Goal: Information Seeking & Learning: Compare options

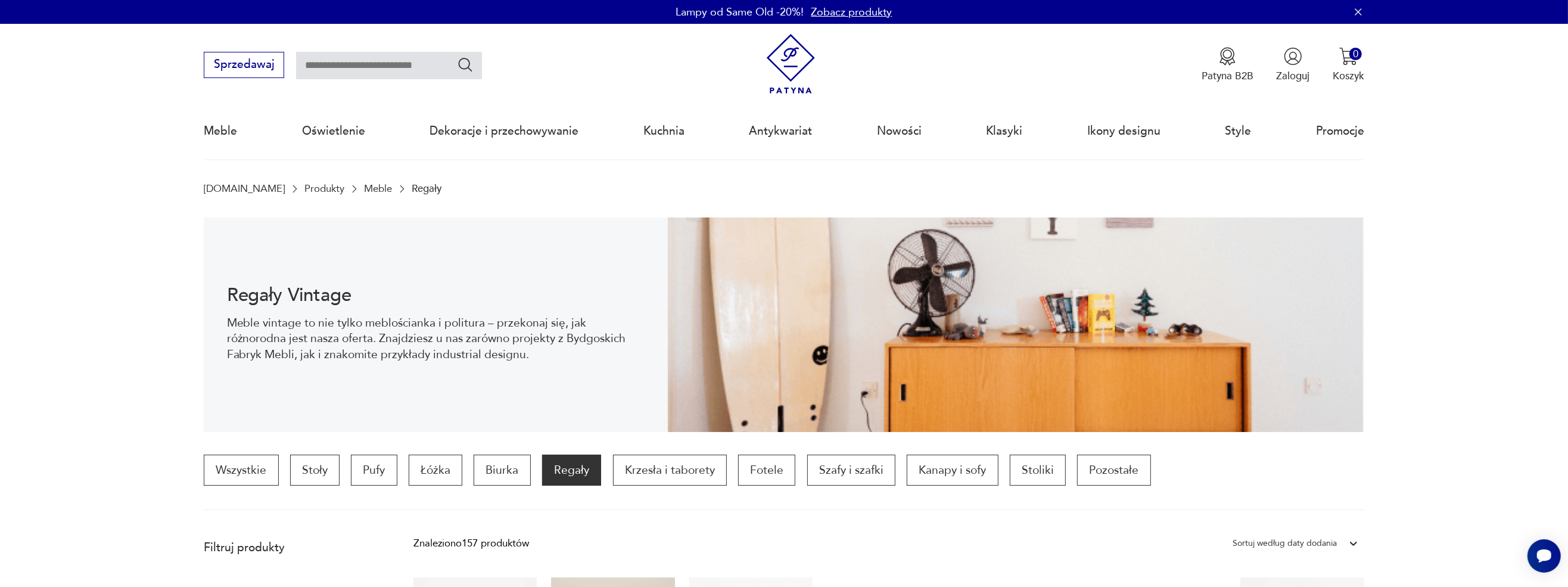
scroll to position [238, 0]
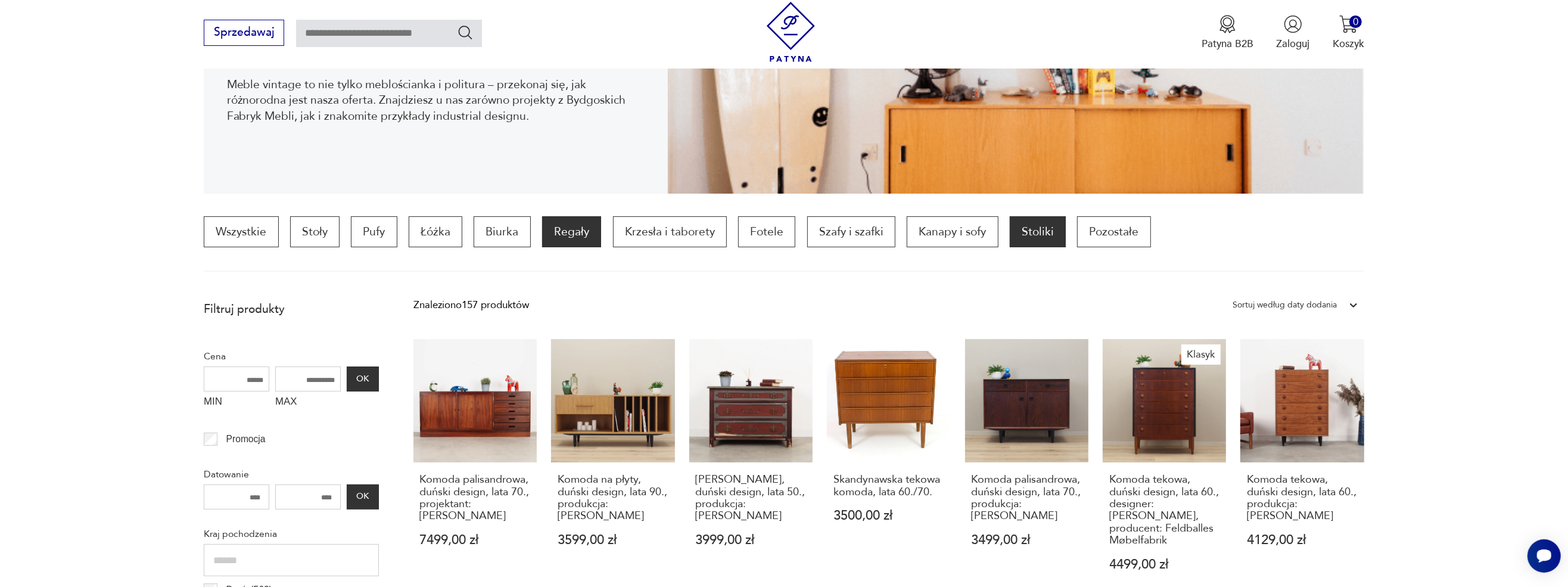
click at [695, 231] on p "Stoliki" at bounding box center [1038, 231] width 56 height 31
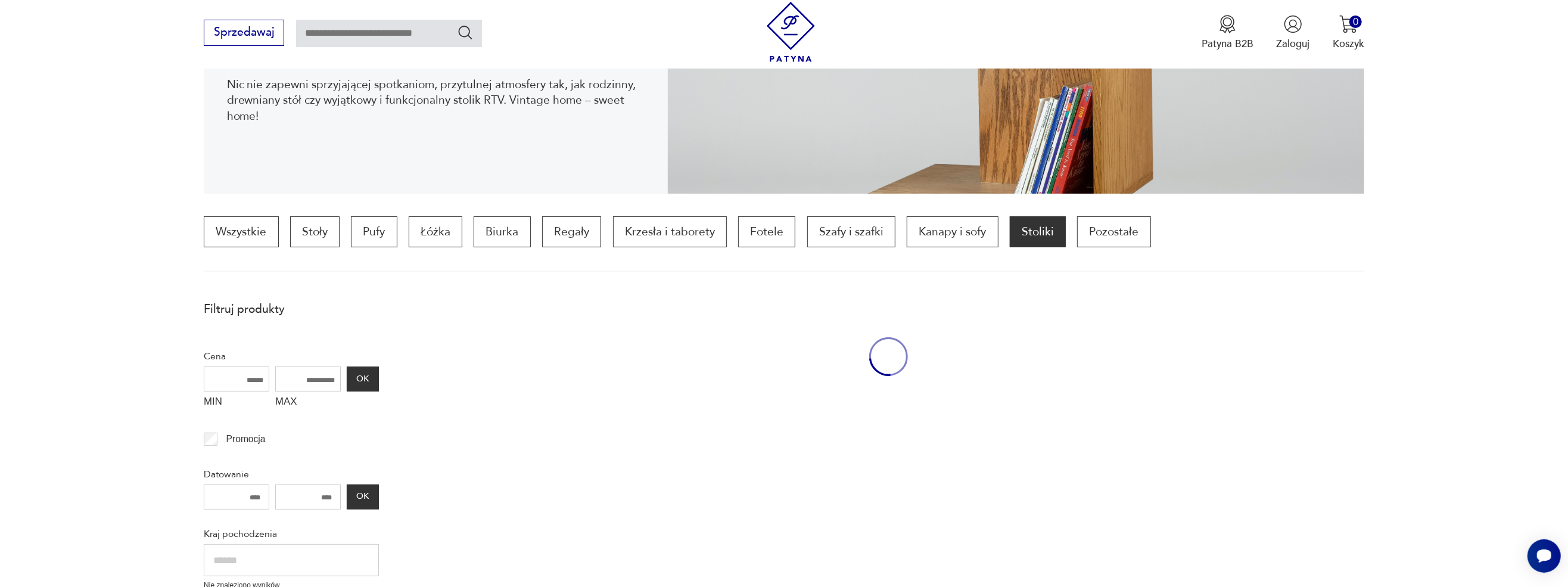
scroll to position [353, 0]
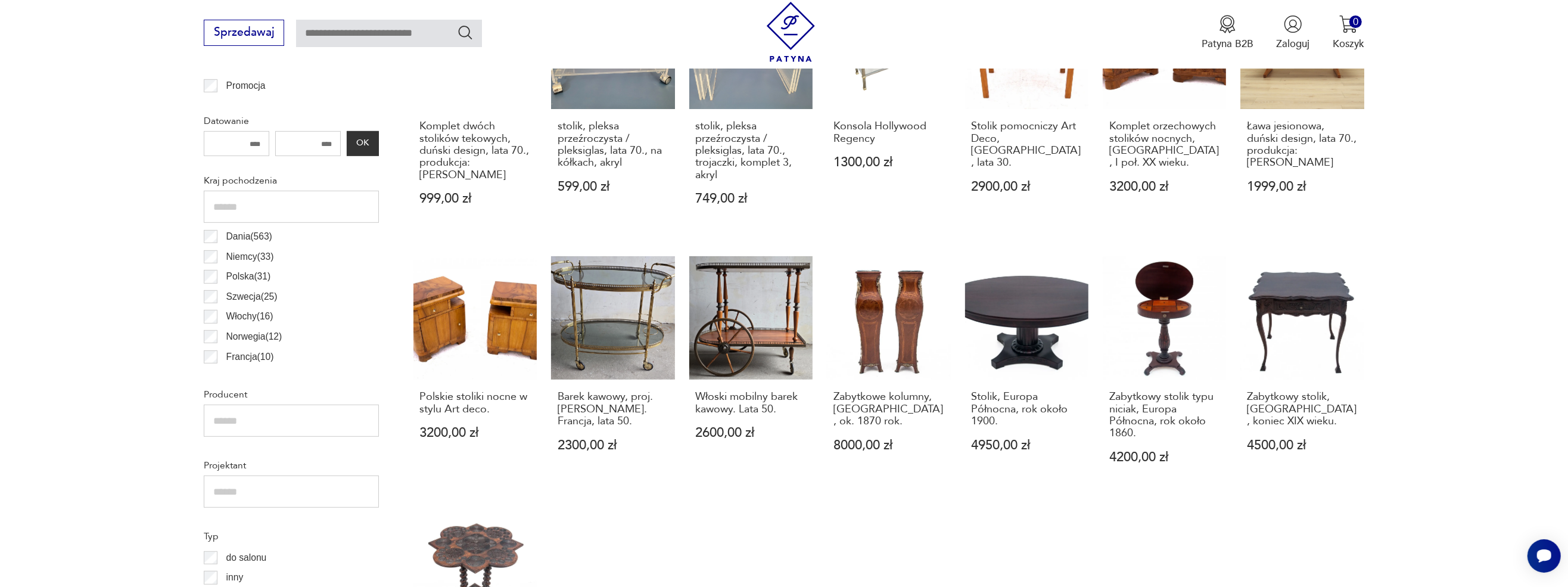
scroll to position [353, 0]
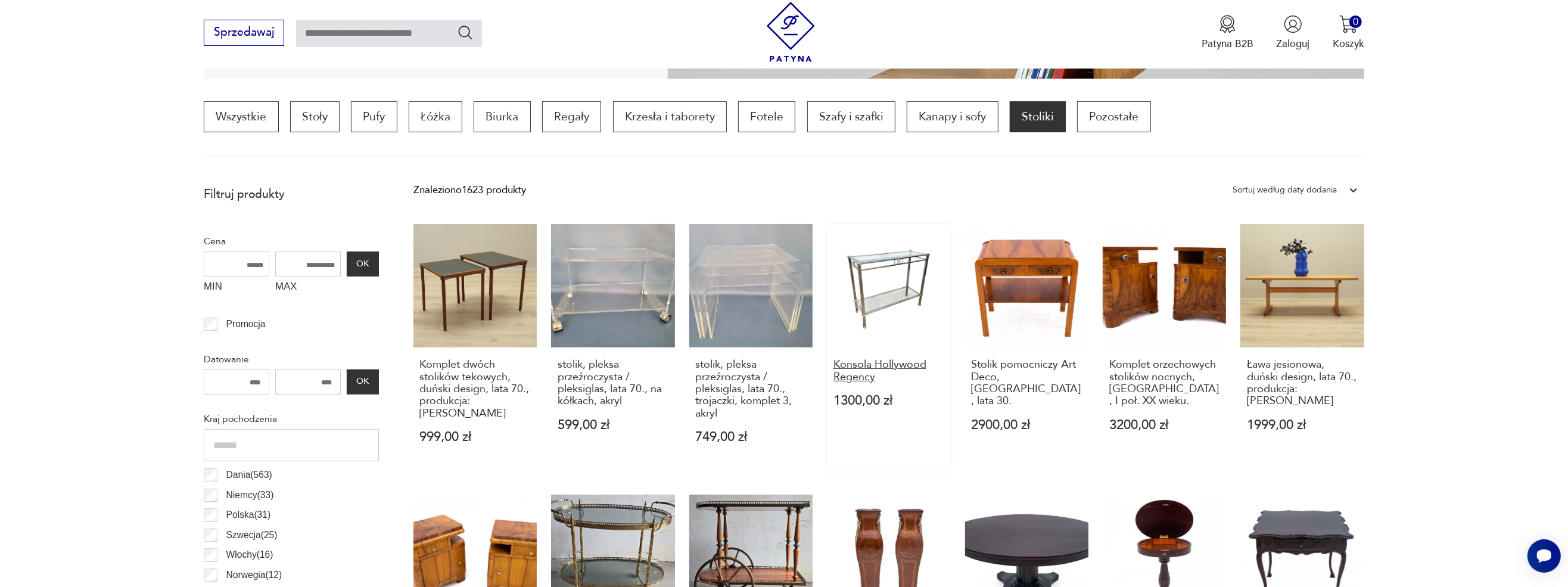
click at [695, 366] on h3 "Konsola Hollywood Regency" at bounding box center [888, 371] width 111 height 24
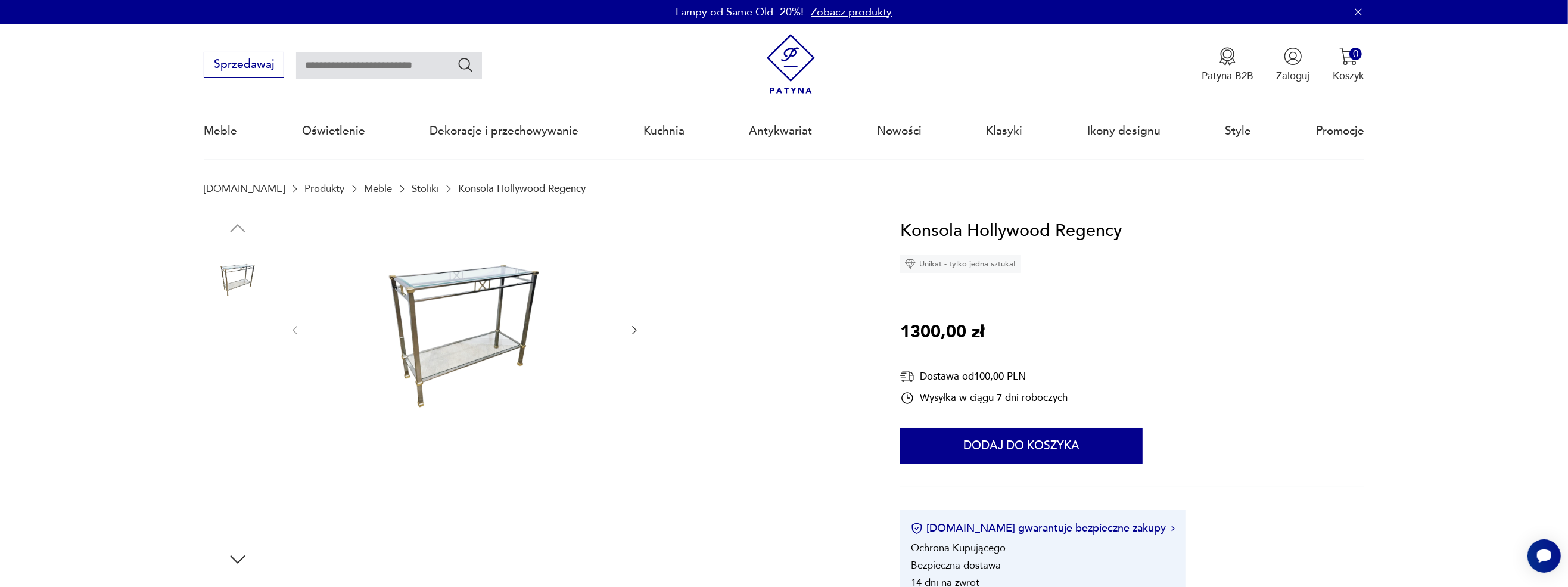
click at [459, 337] on img at bounding box center [464, 329] width 298 height 224
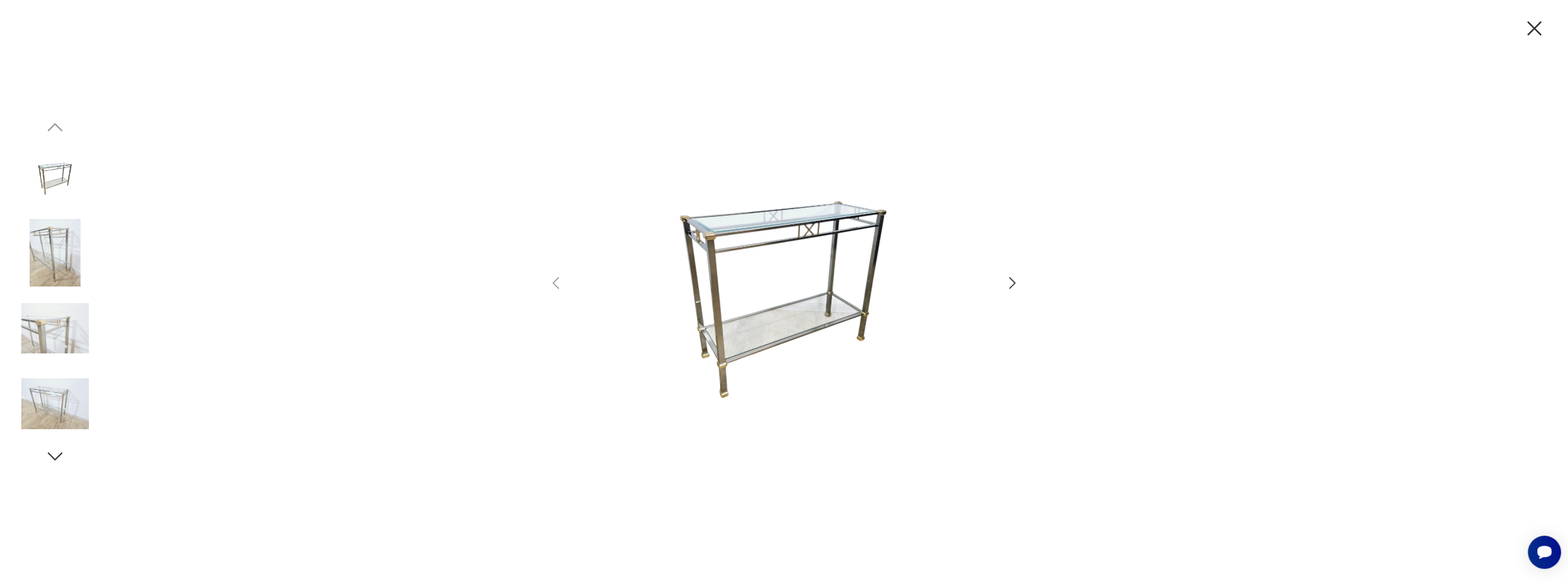
click at [691, 286] on icon "button" at bounding box center [1012, 283] width 17 height 17
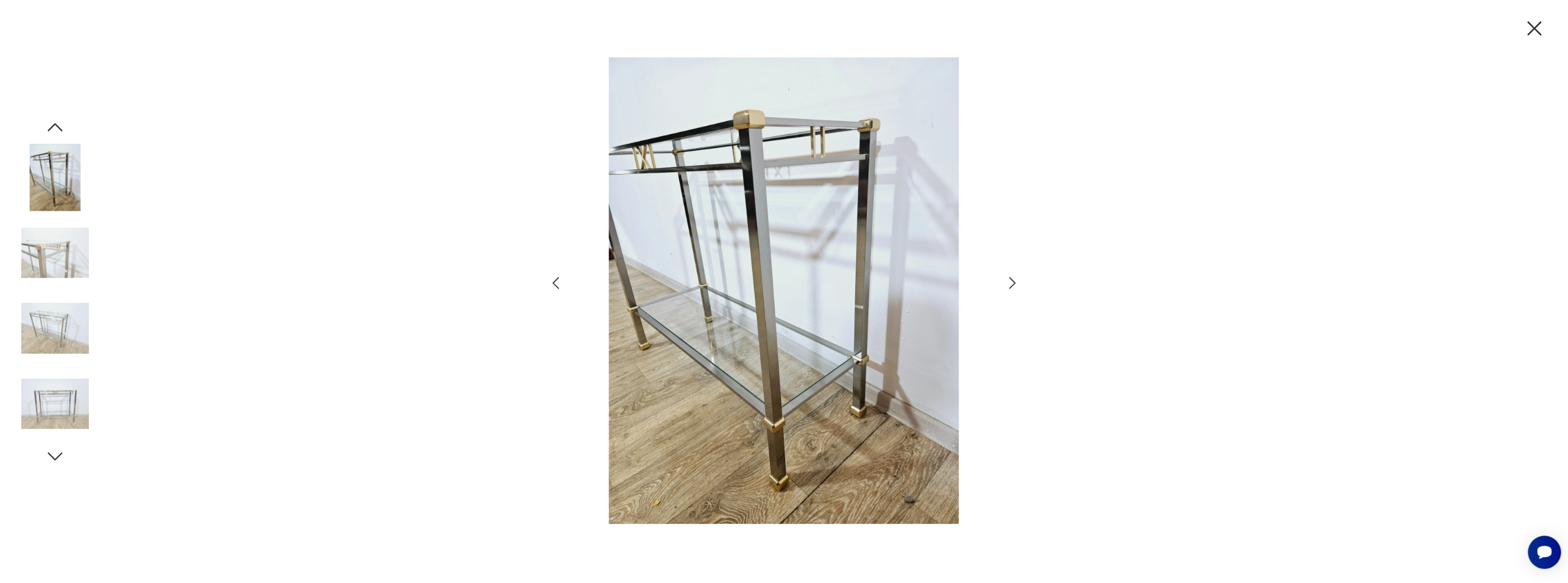
click at [691, 286] on icon "button" at bounding box center [1012, 283] width 17 height 17
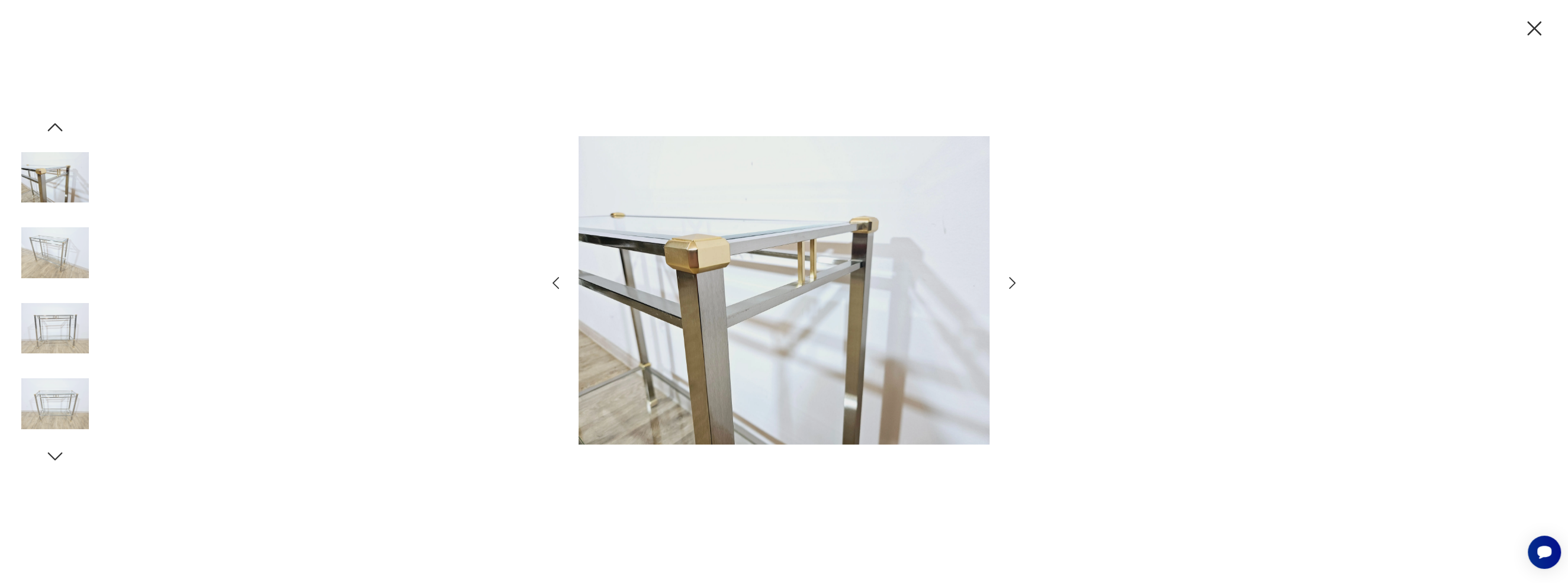
click at [691, 286] on icon "button" at bounding box center [1012, 283] width 17 height 17
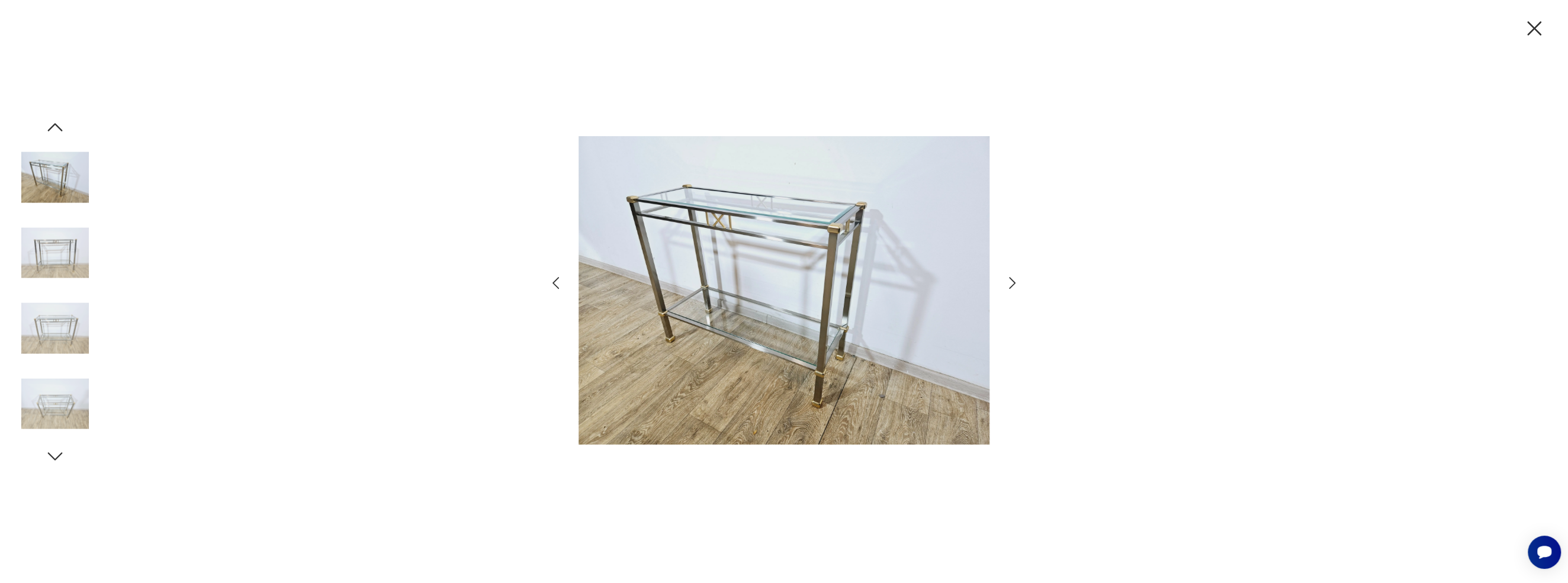
click at [691, 286] on icon "button" at bounding box center [1012, 283] width 17 height 17
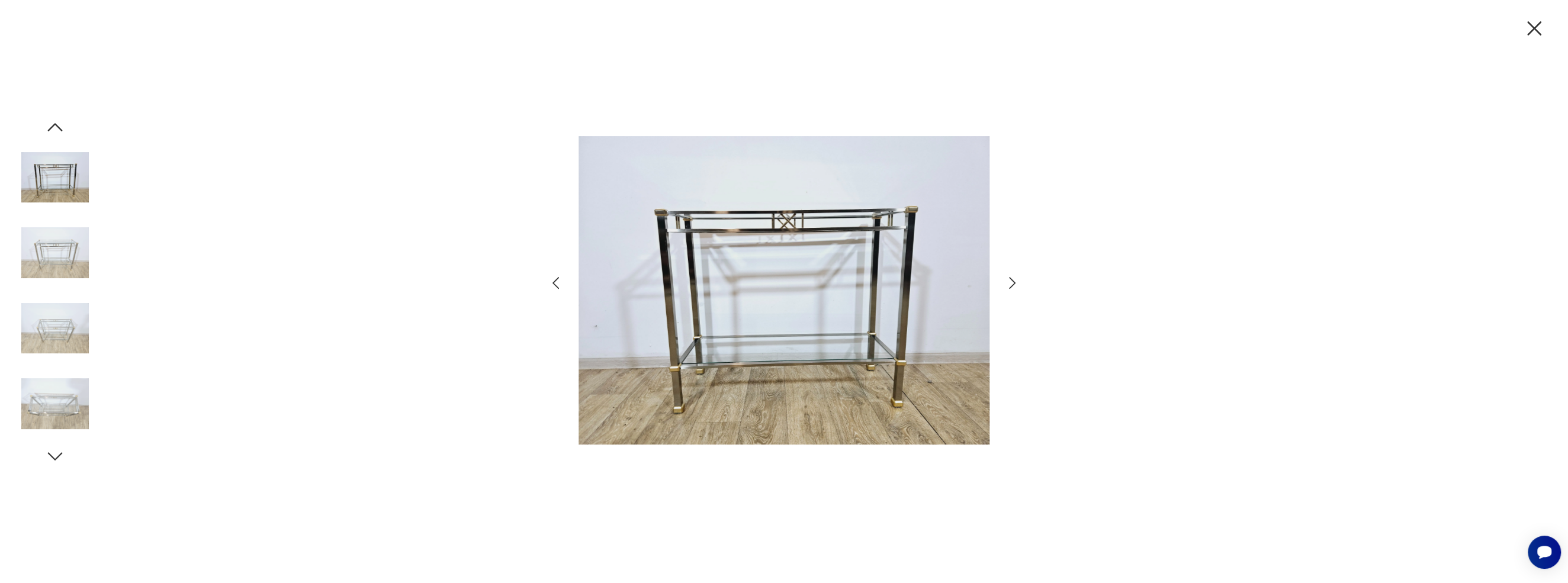
click at [691, 286] on icon "button" at bounding box center [1012, 283] width 17 height 17
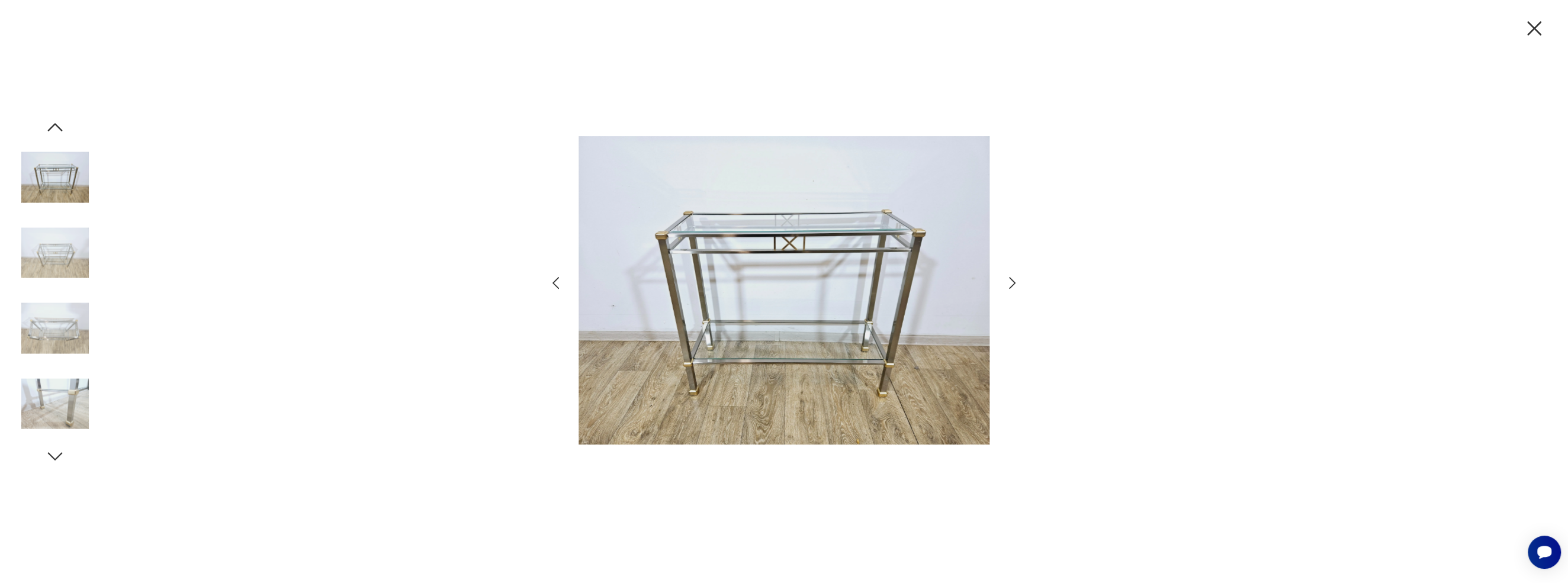
click at [691, 27] on icon "button" at bounding box center [1534, 28] width 14 height 14
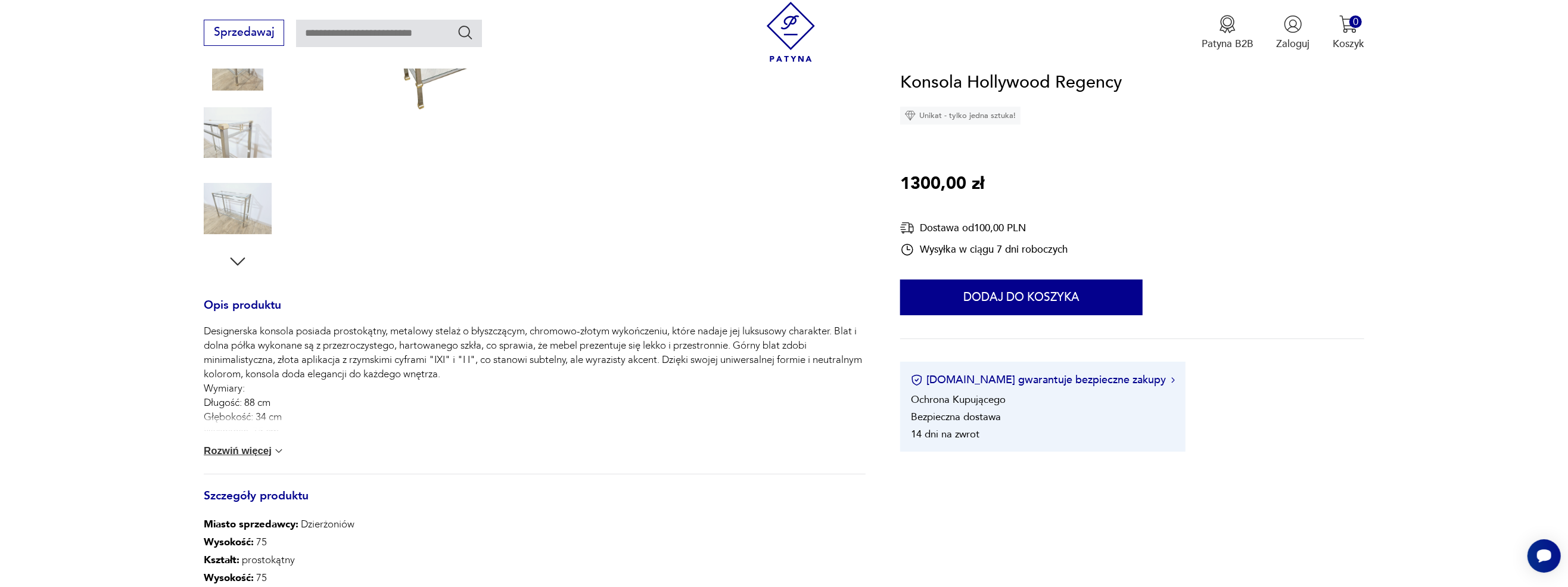
scroll to position [357, 0]
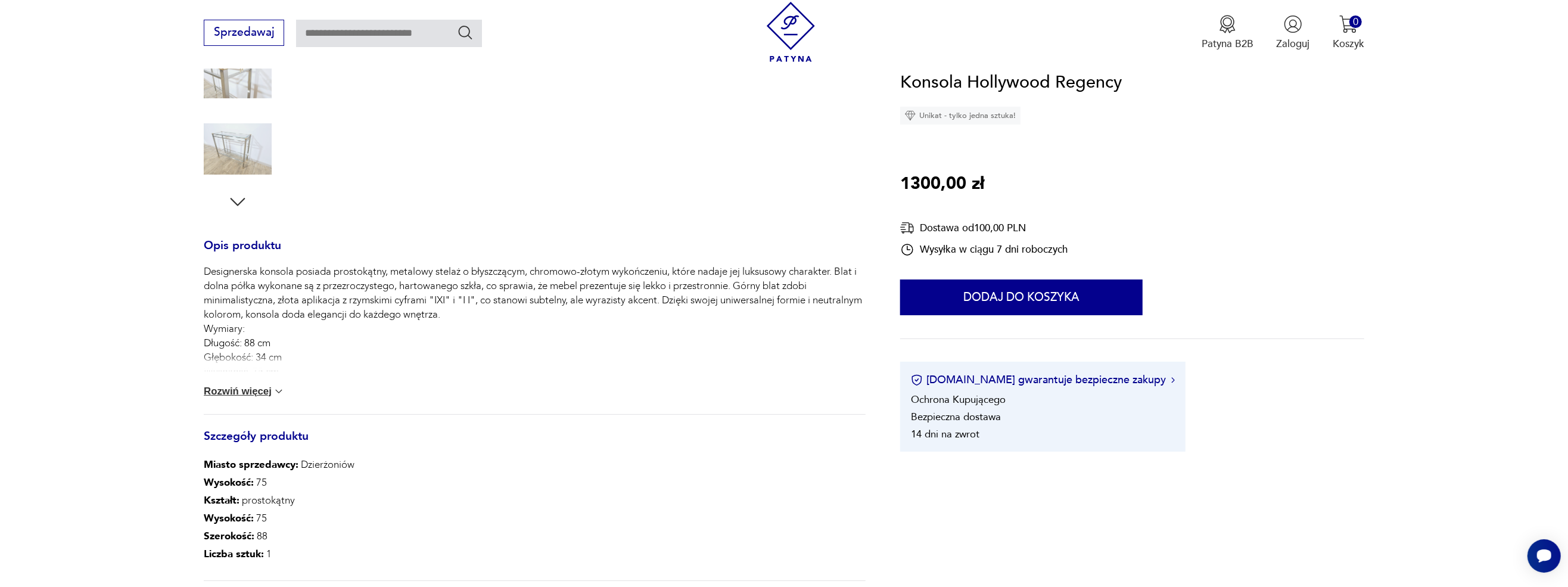
click at [217, 392] on button "Rozwiń więcej" at bounding box center [244, 392] width 81 height 12
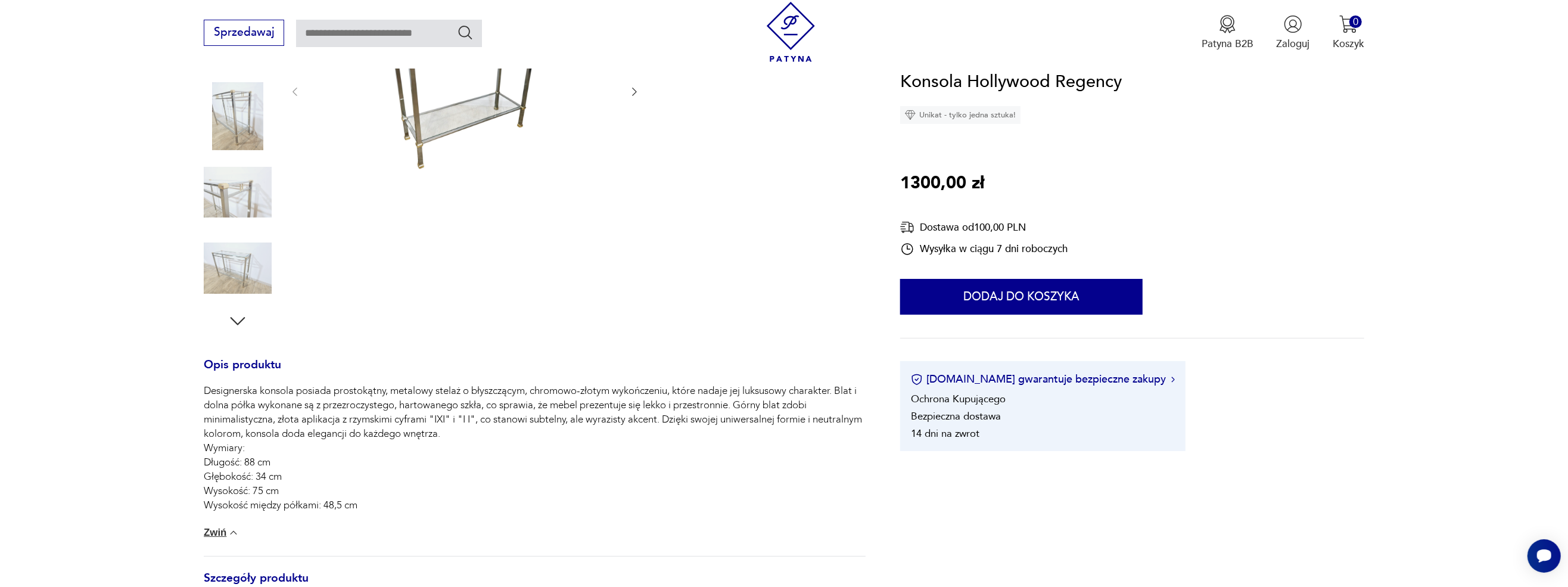
scroll to position [0, 0]
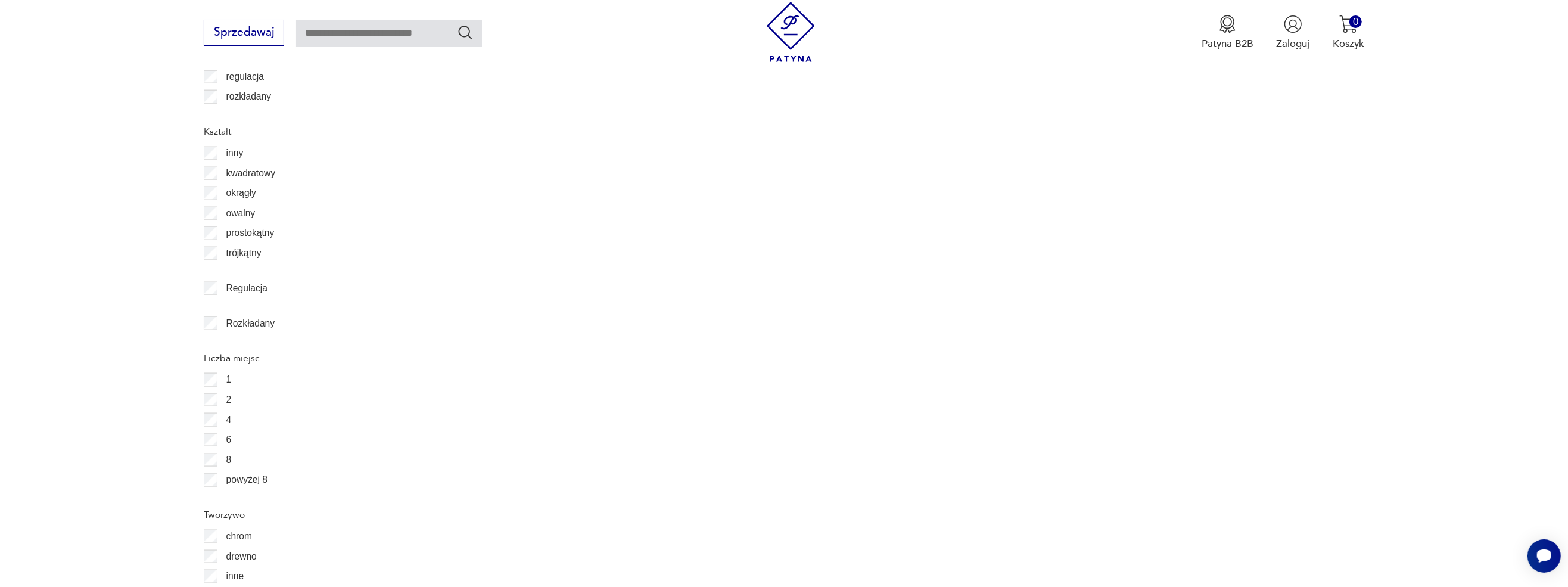
scroll to position [1707, 0]
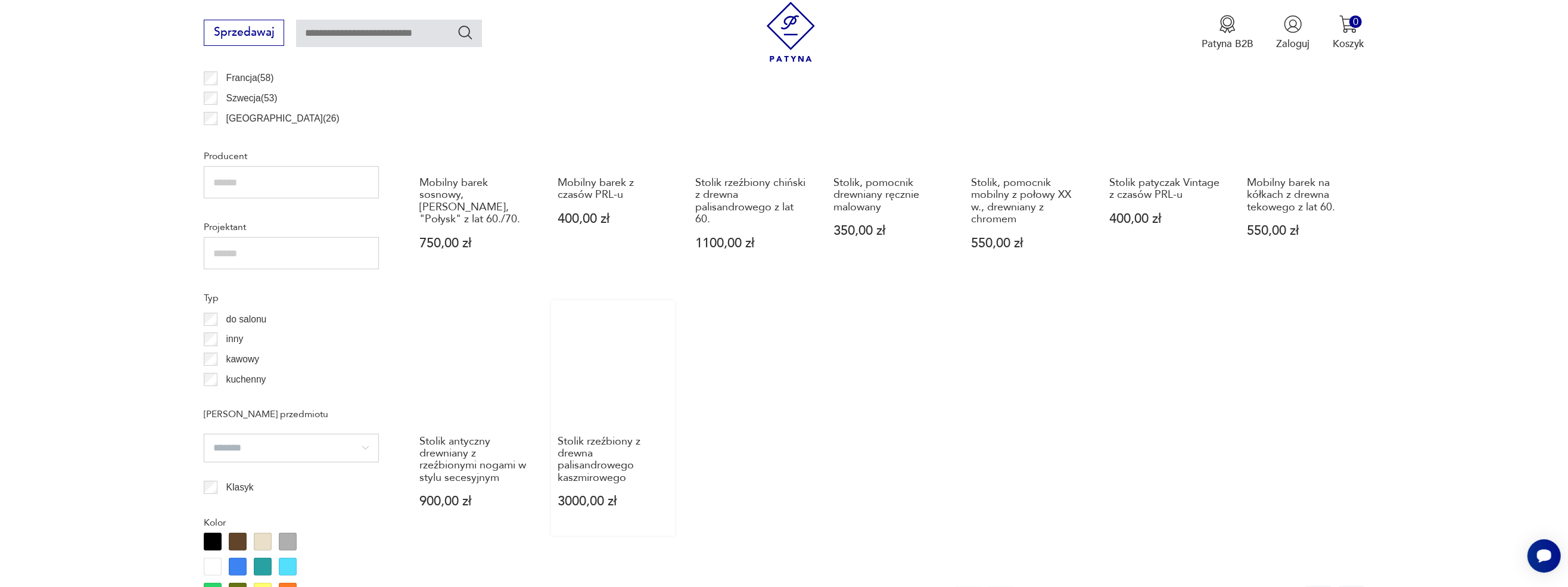
scroll to position [890, 0]
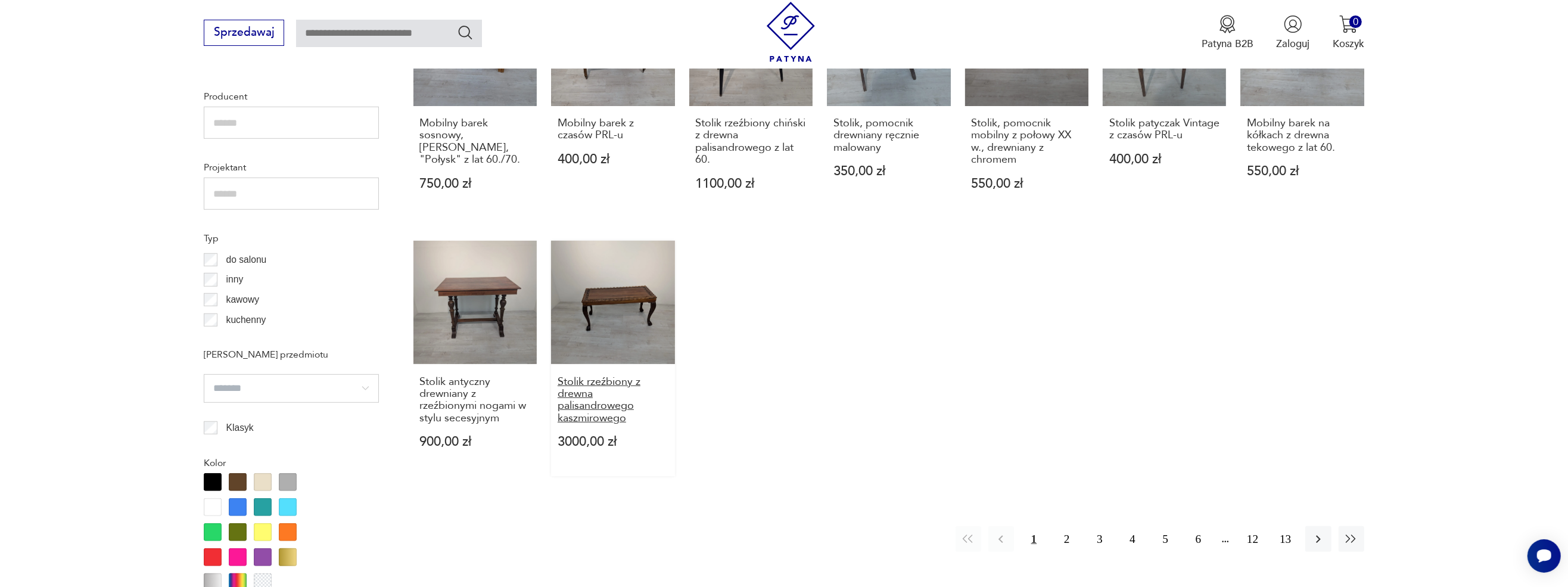
click at [575, 382] on h3 "Stolik rzeźbiony z drewna palisandrowego kaszmirowego" at bounding box center [613, 400] width 111 height 49
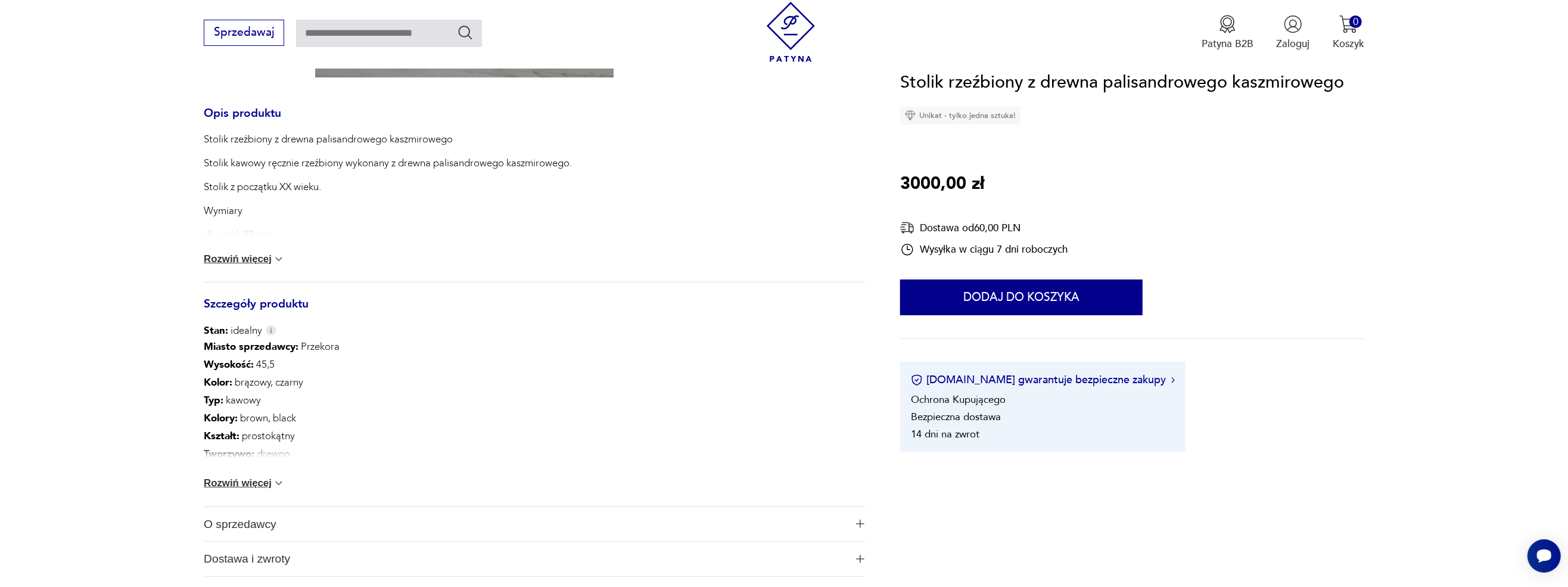
scroll to position [596, 0]
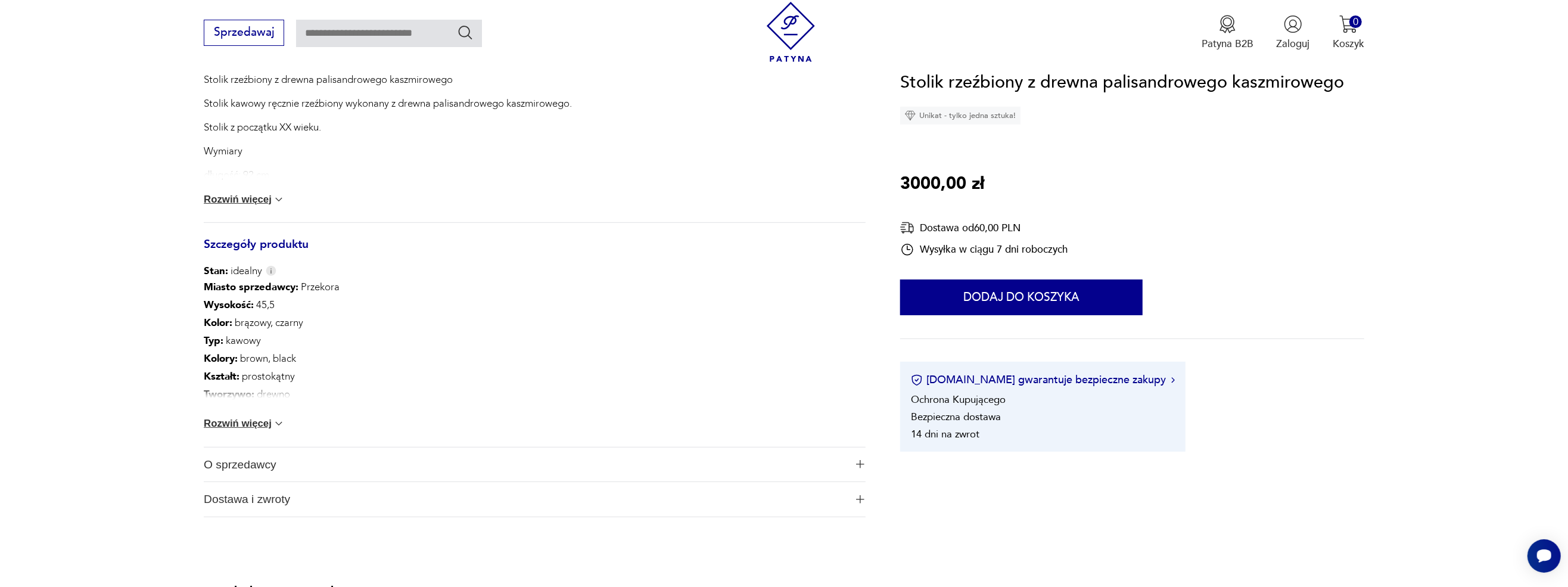
click at [244, 421] on button "Rozwiń więcej" at bounding box center [244, 423] width 81 height 12
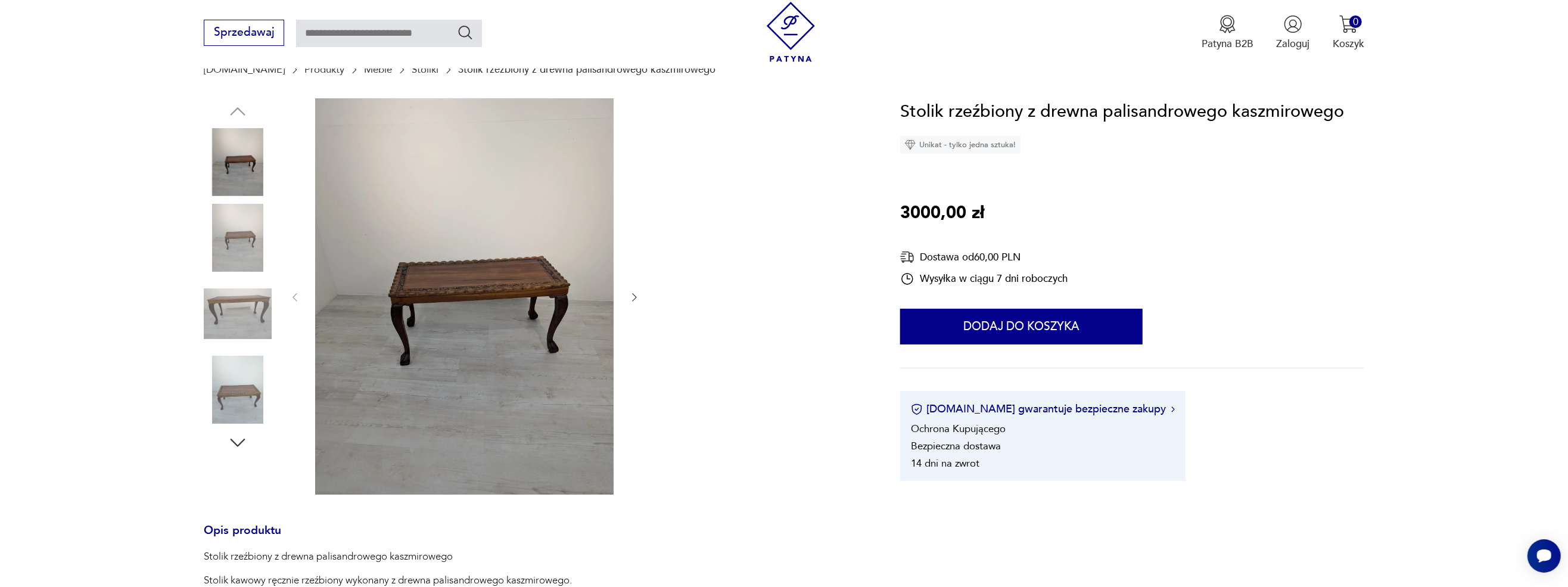
scroll to position [0, 0]
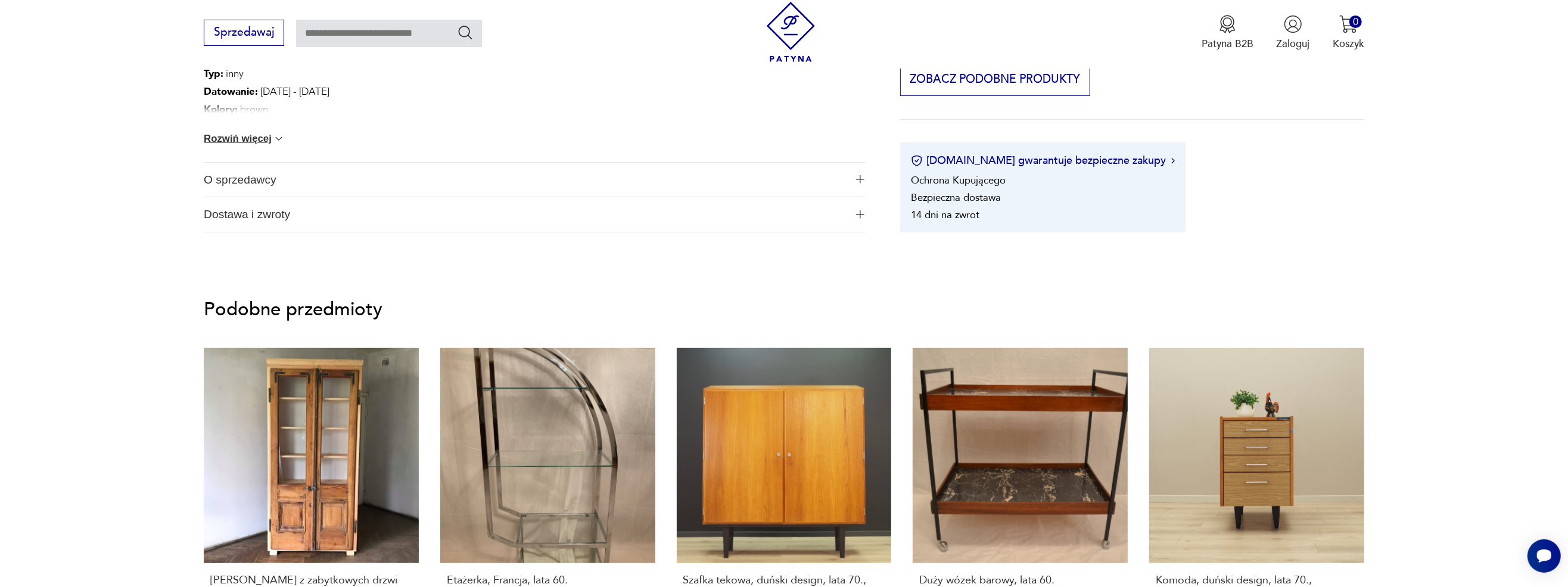
scroll to position [1073, 0]
